Goal: Information Seeking & Learning: Find specific fact

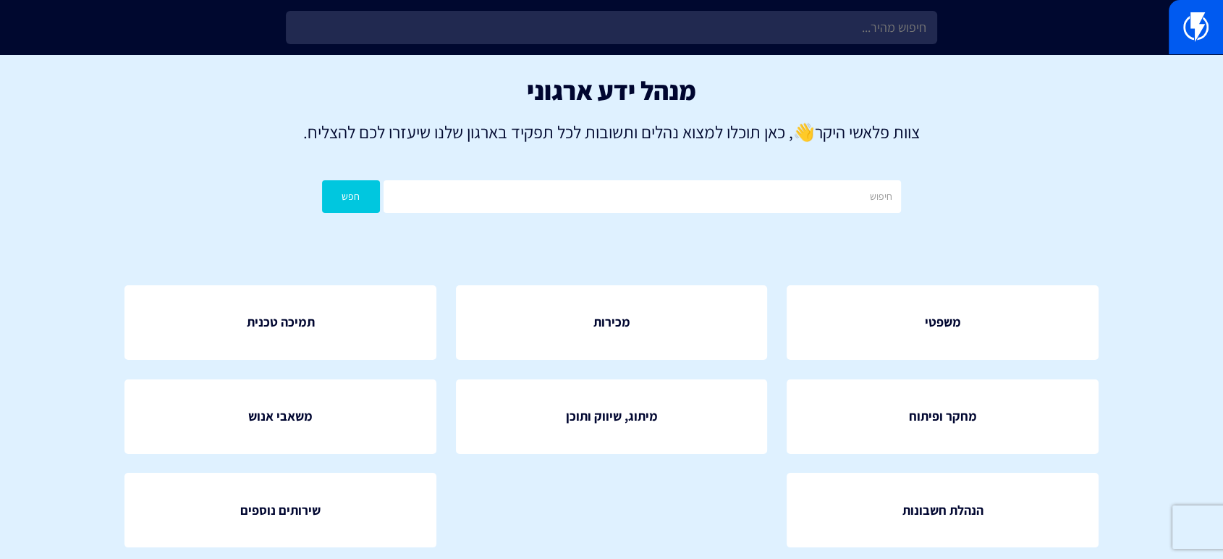
click at [771, 176] on div "מנהל ידע ארגוני צוות פלאשי היקר 👋 , כאן תוכלו למצוא נהלים ותשובות לכל תפקיד באר…" at bounding box center [611, 147] width 1223 height 187
click at [774, 186] on input "text" at bounding box center [642, 196] width 517 height 33
type input "עמלות"
click at [361, 206] on button "חפש" at bounding box center [351, 196] width 58 height 33
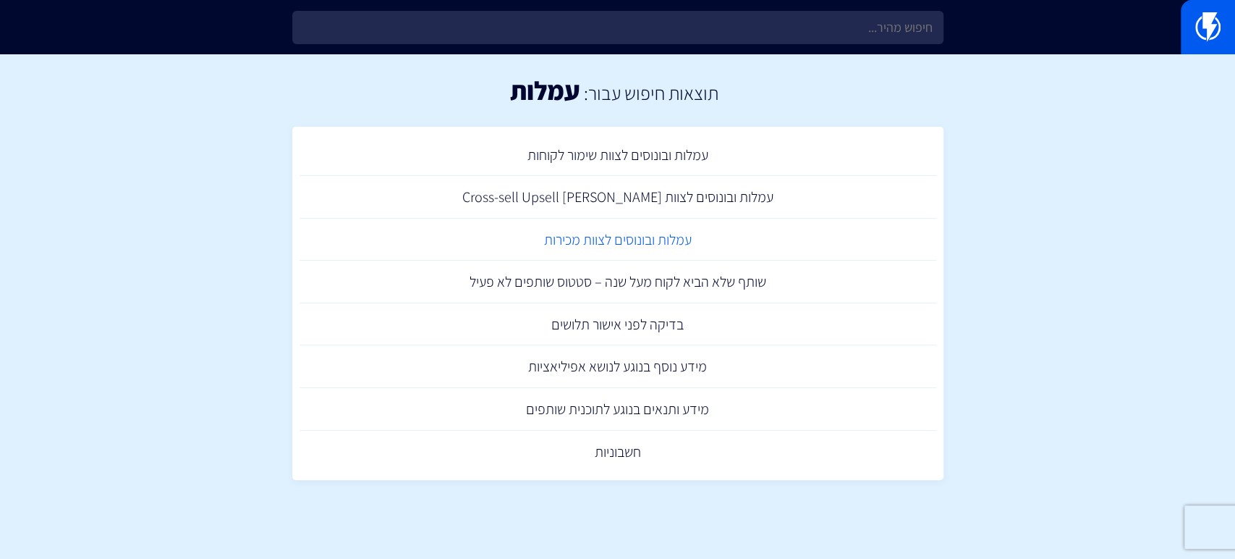
click at [572, 241] on link "עמלות ובונוסים לצוות מכירות" at bounding box center [618, 240] width 637 height 43
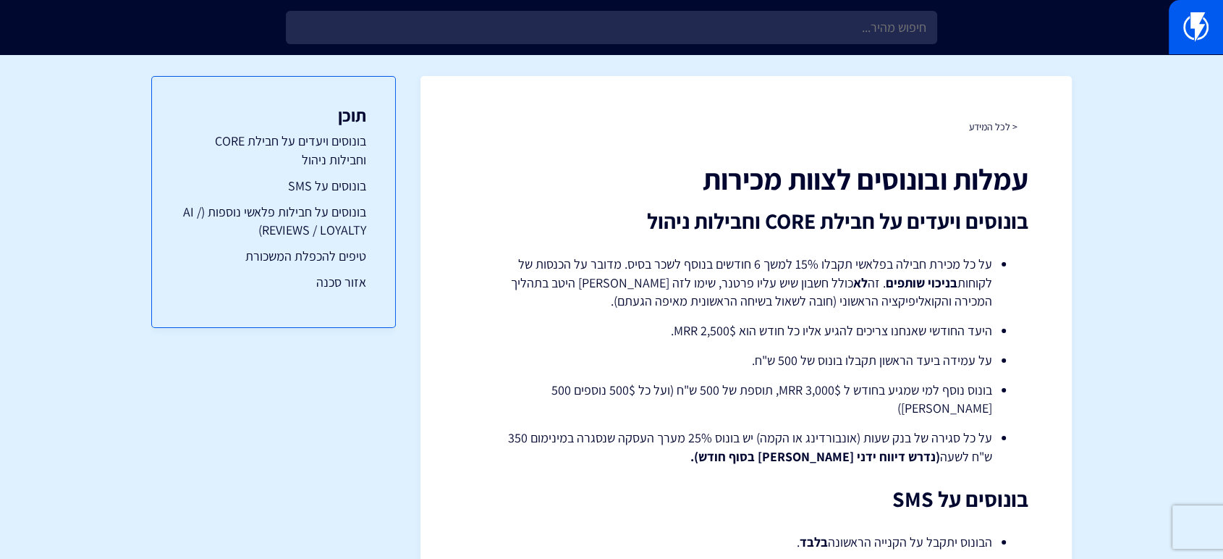
scroll to position [214, 0]
